Goal: Transaction & Acquisition: Book appointment/travel/reservation

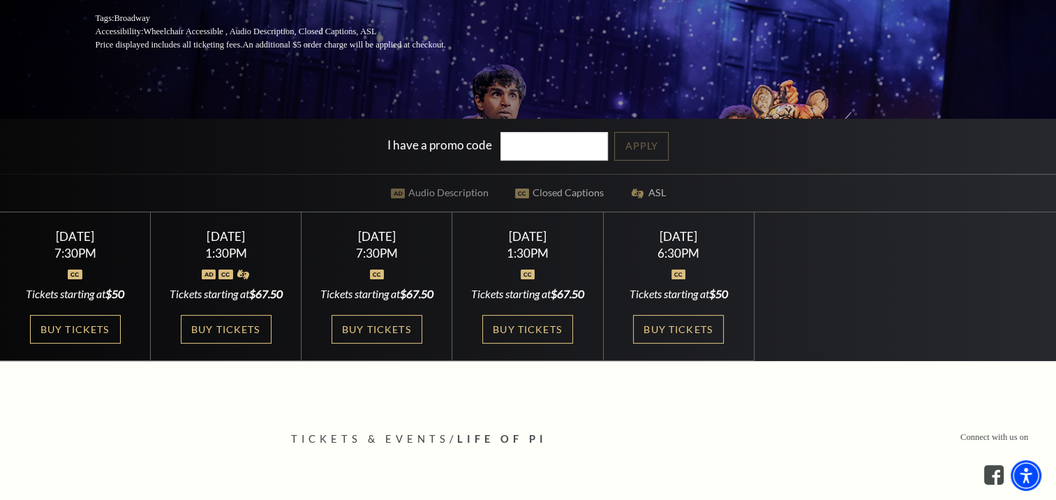
scroll to position [279, 0]
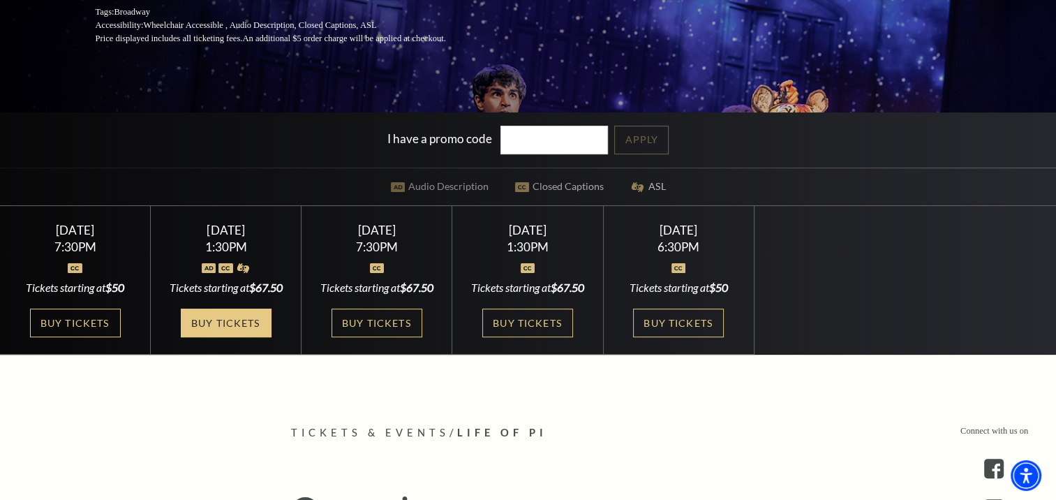
click at [218, 337] on link "Buy Tickets" at bounding box center [226, 322] width 91 height 29
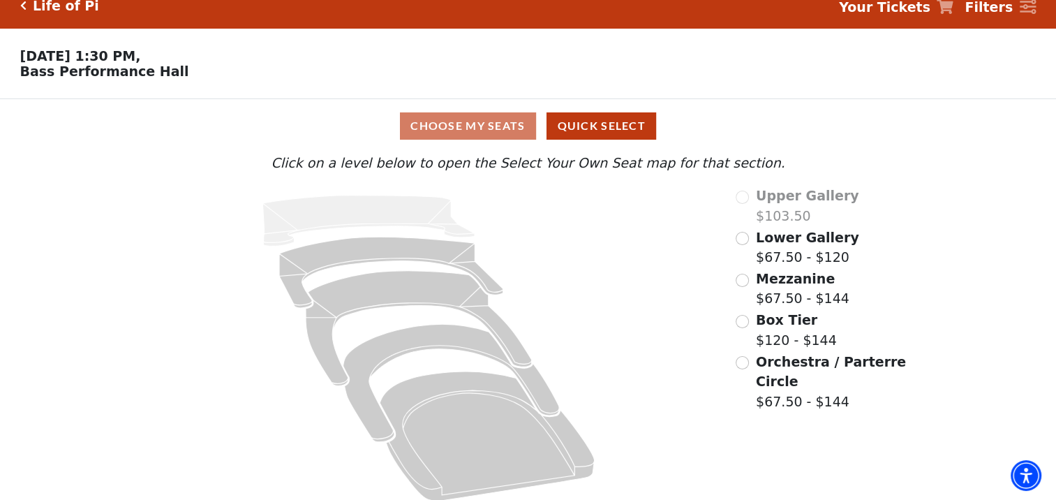
scroll to position [32, 0]
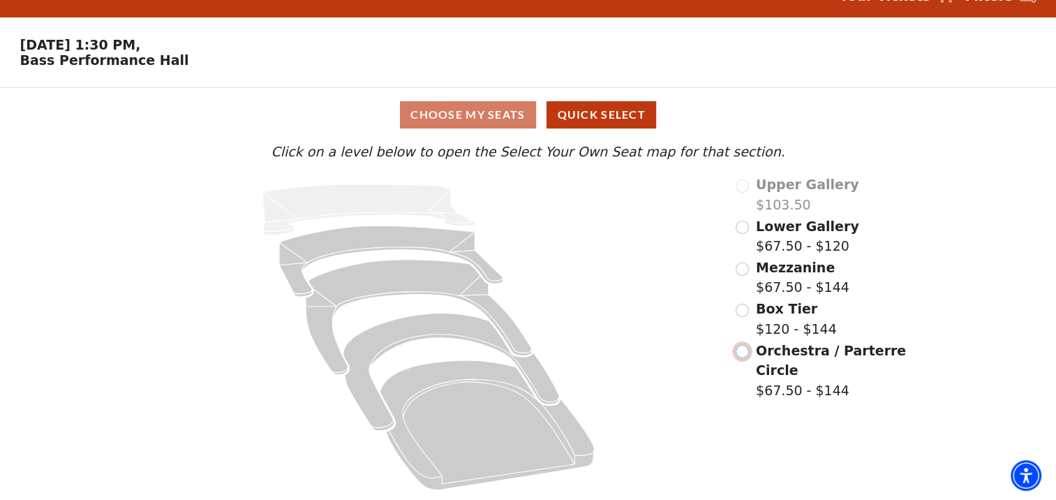
click at [742, 354] on input "Orchestra / Parterre Circle$67.50 - $144\a" at bounding box center [742, 351] width 13 height 13
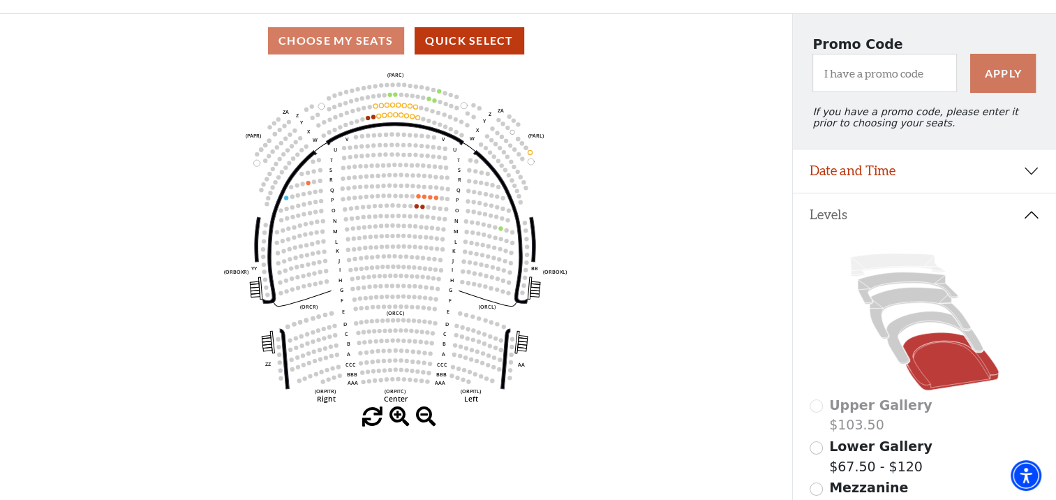
scroll to position [134, 0]
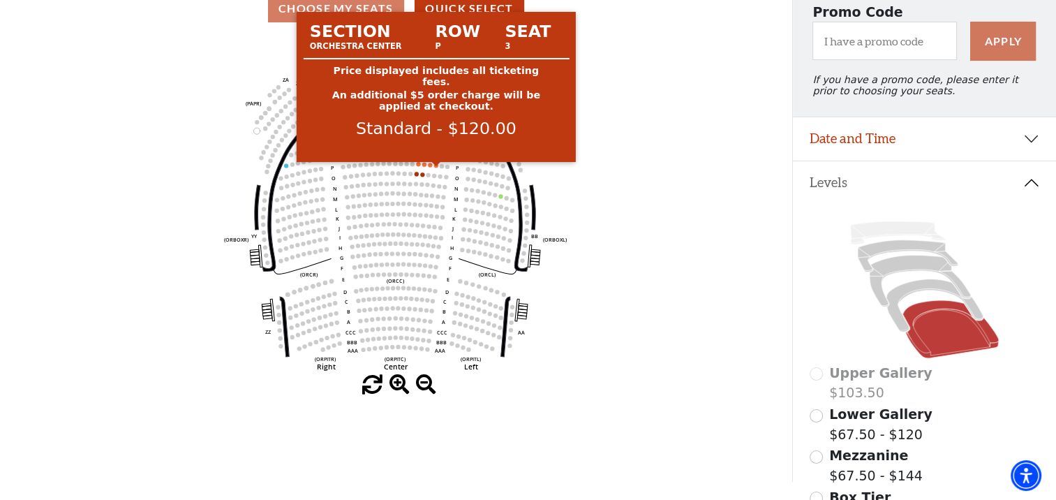
click at [435, 167] on circle at bounding box center [436, 165] width 4 height 4
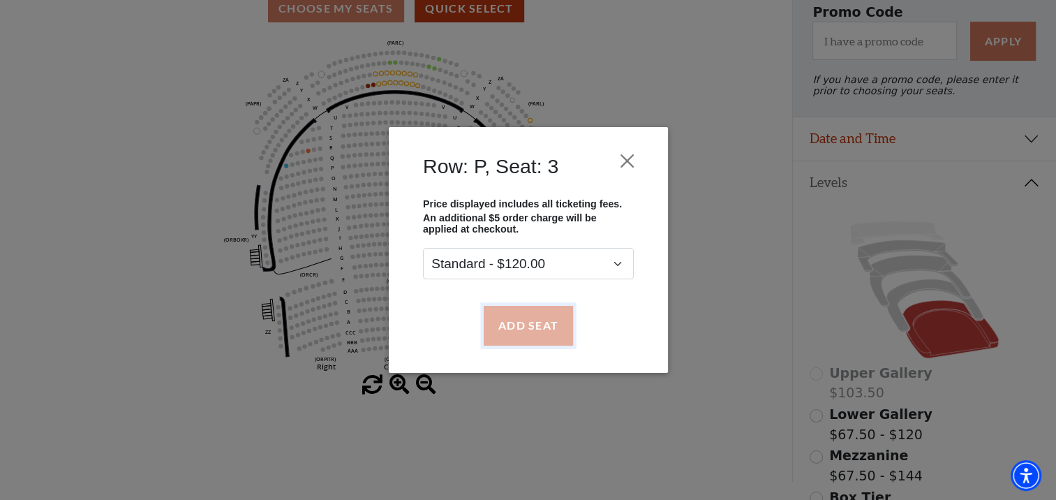
click at [518, 324] on button "Add Seat" at bounding box center [527, 325] width 89 height 39
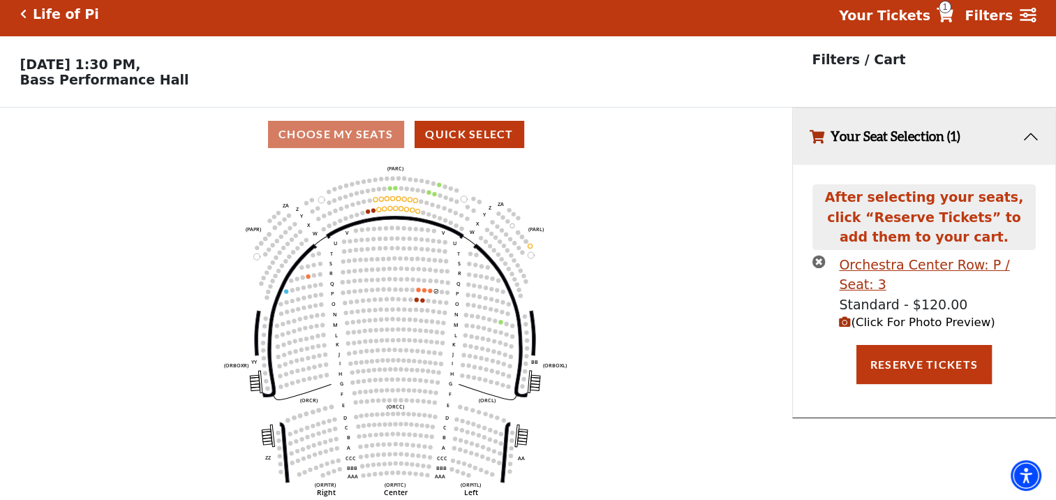
scroll to position [0, 0]
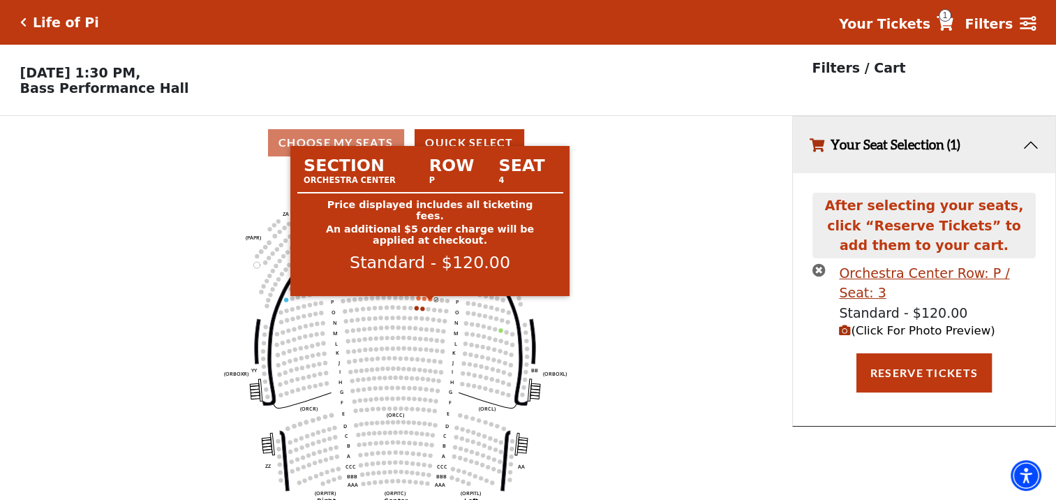
click at [431, 301] on circle at bounding box center [430, 299] width 4 height 4
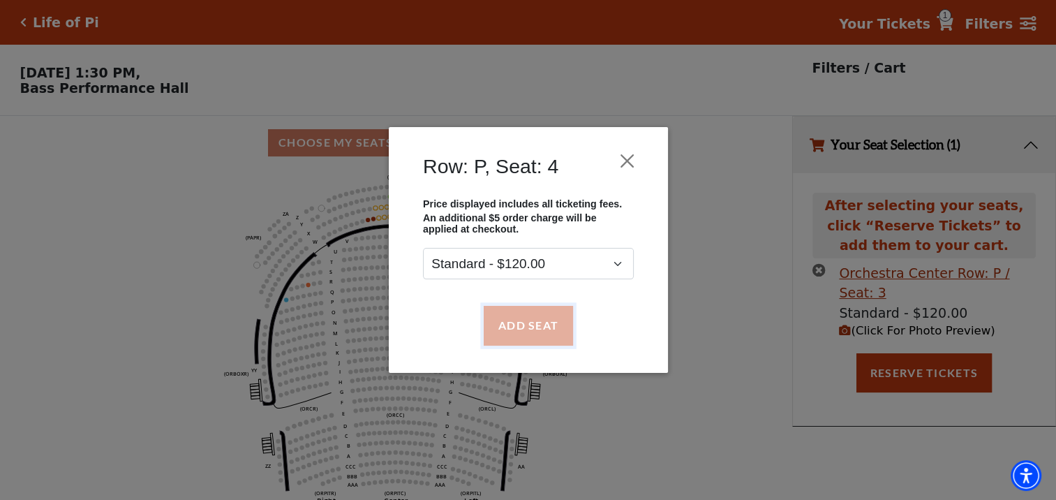
click at [539, 335] on button "Add Seat" at bounding box center [527, 325] width 89 height 39
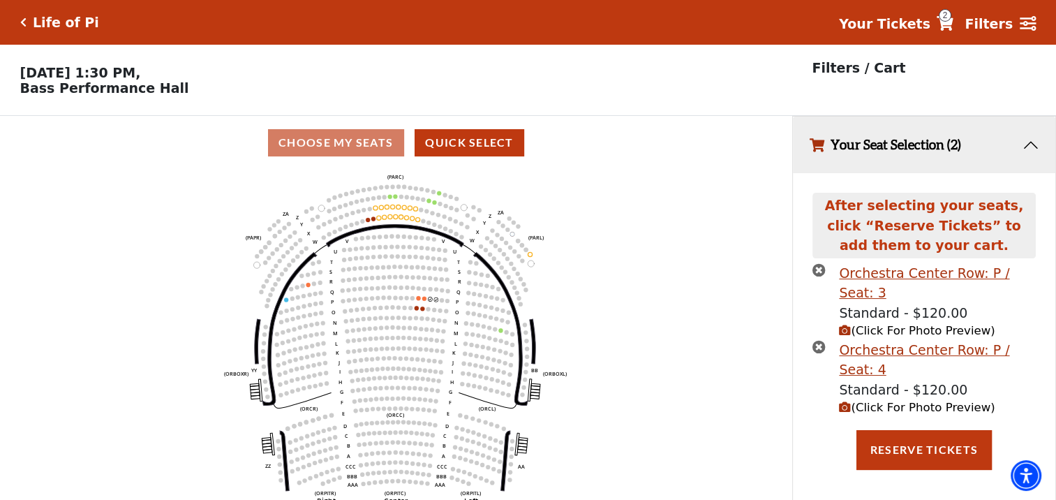
scroll to position [33, 0]
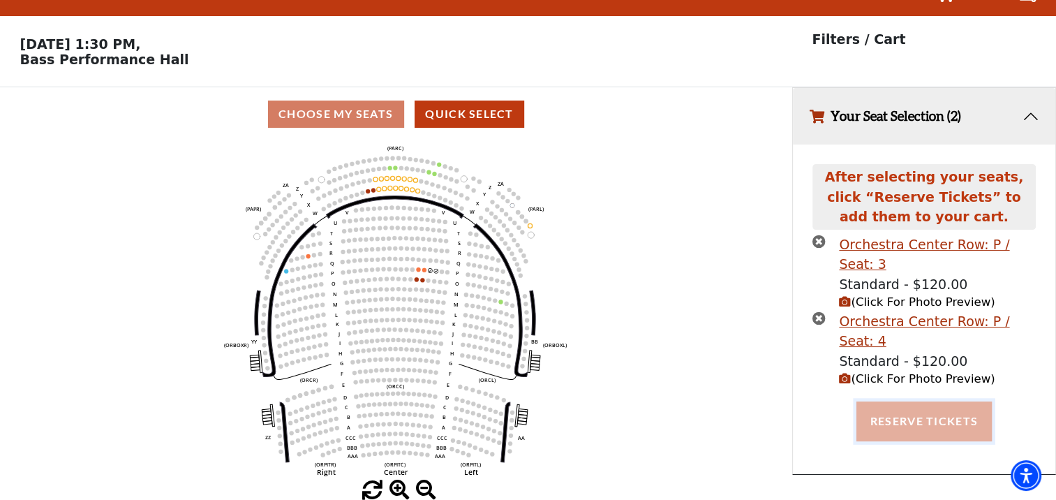
click at [937, 401] on button "Reserve Tickets" at bounding box center [923, 420] width 135 height 39
